Goal: Find specific page/section: Find specific page/section

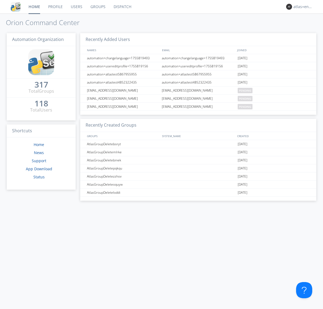
click at [122, 7] on link "Dispatch" at bounding box center [123, 6] width 26 height 13
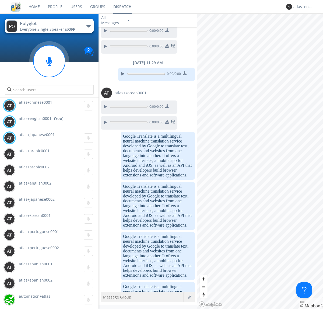
scroll to position [296, 0]
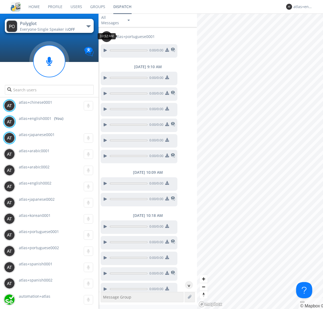
scroll to position [395, 0]
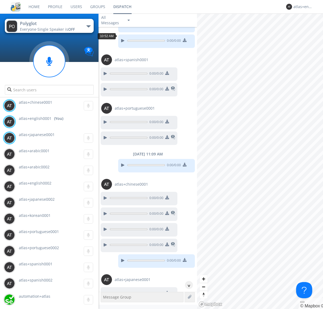
click at [187, 285] on div "^" at bounding box center [189, 285] width 8 height 8
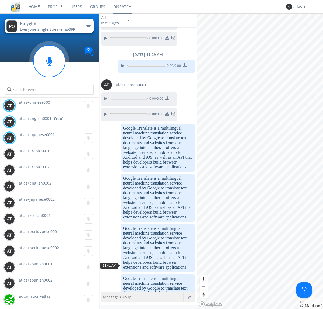
scroll to position [693, 0]
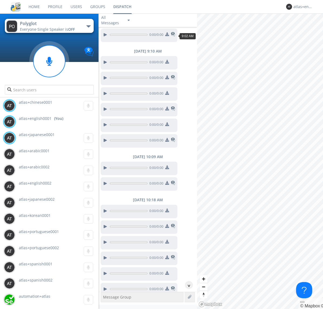
scroll to position [40, 0]
click at [187, 285] on div "^" at bounding box center [189, 285] width 8 height 8
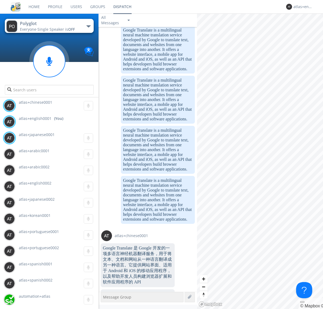
scroll to position [813, 0]
